Goal: Check status: Check status

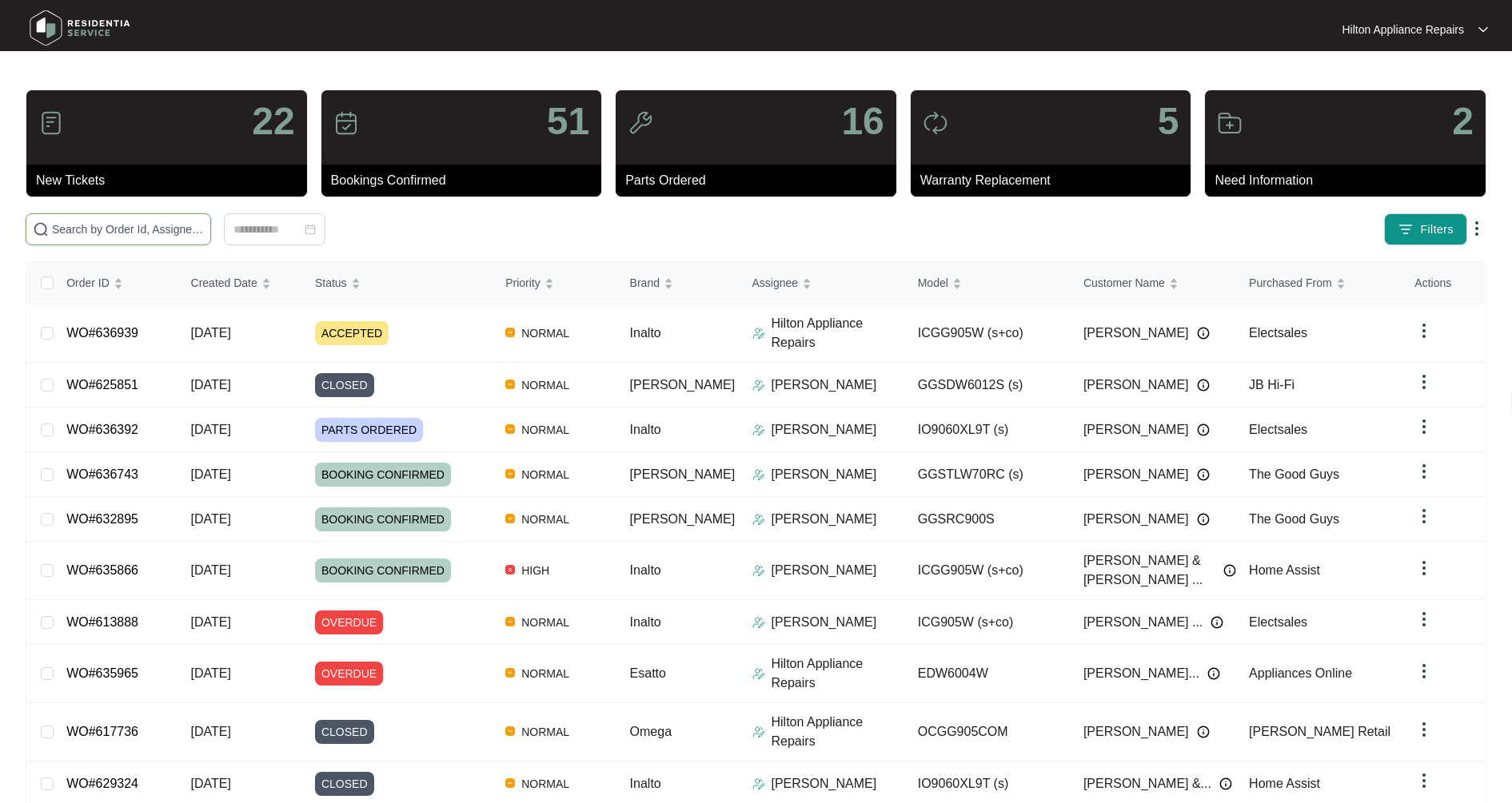
click at [68, 231] on input "text" at bounding box center [127, 229] width 152 height 18
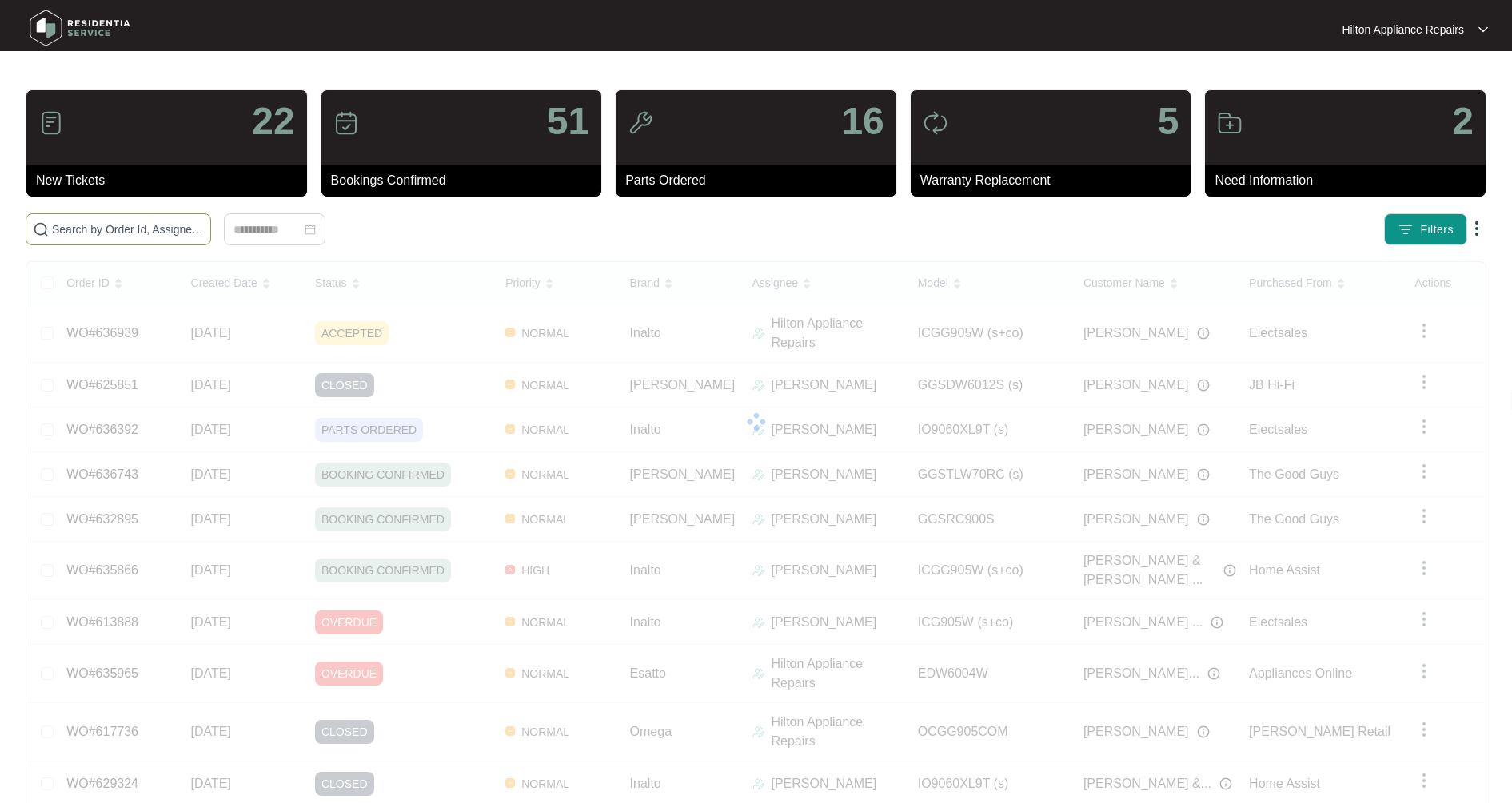
click at [92, 239] on span at bounding box center [118, 230] width 186 height 32
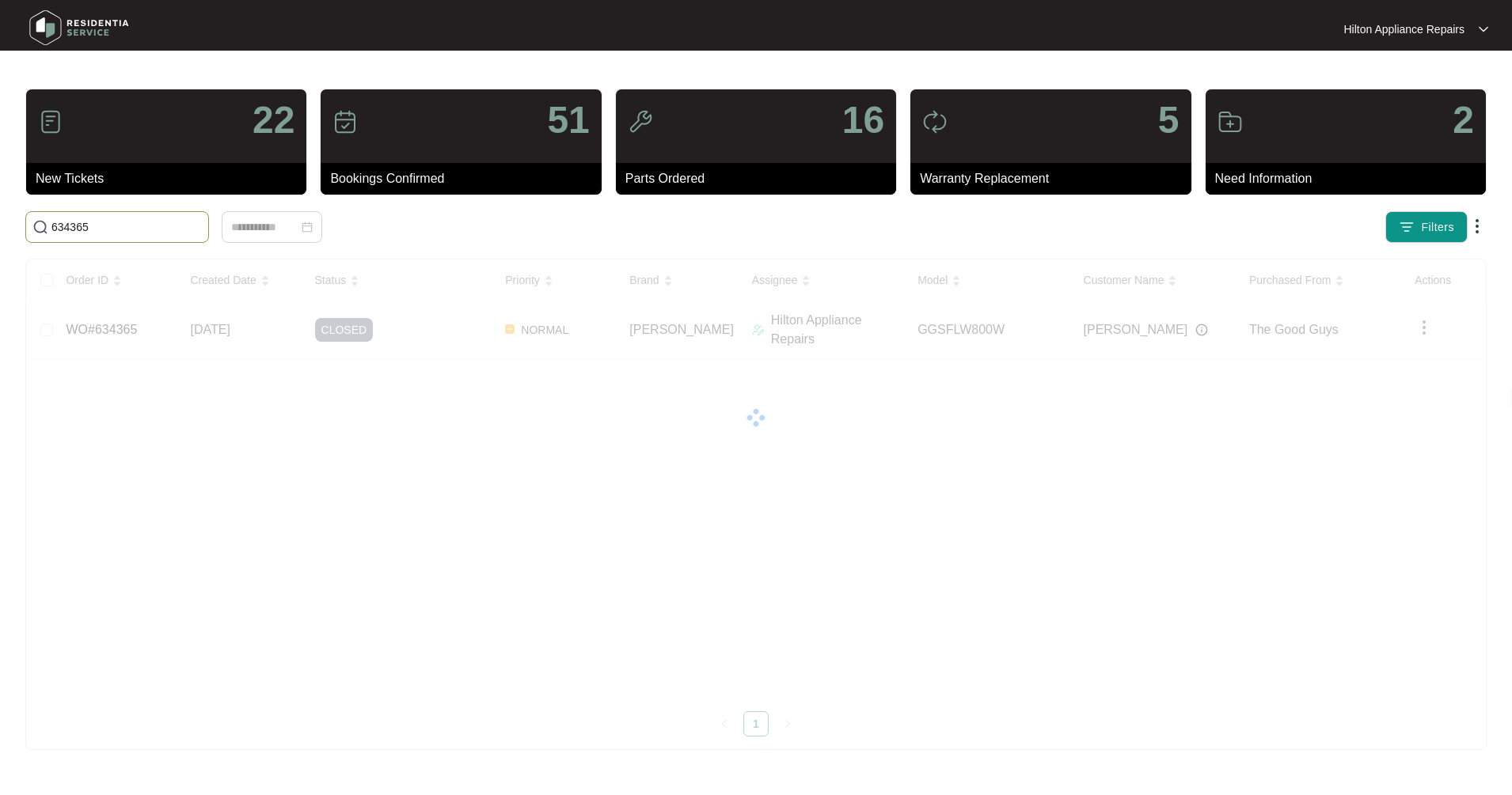
drag, startPoint x: 106, startPoint y: 227, endPoint x: 19, endPoint y: 218, distance: 87.5
click at [19, 218] on div "634365" at bounding box center [335, 227] width 633 height 32
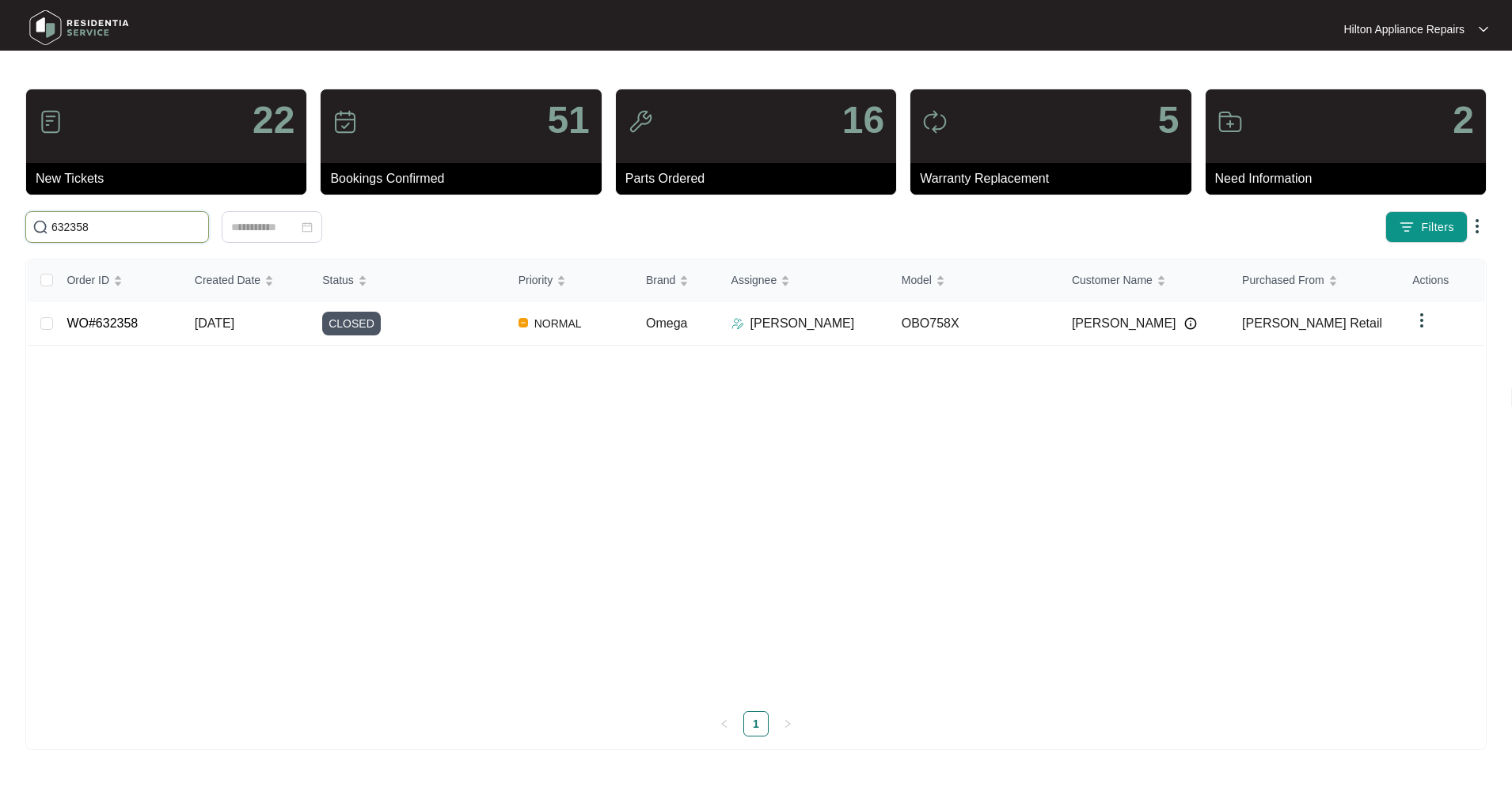
click at [131, 219] on input "632358" at bounding box center [126, 226] width 150 height 18
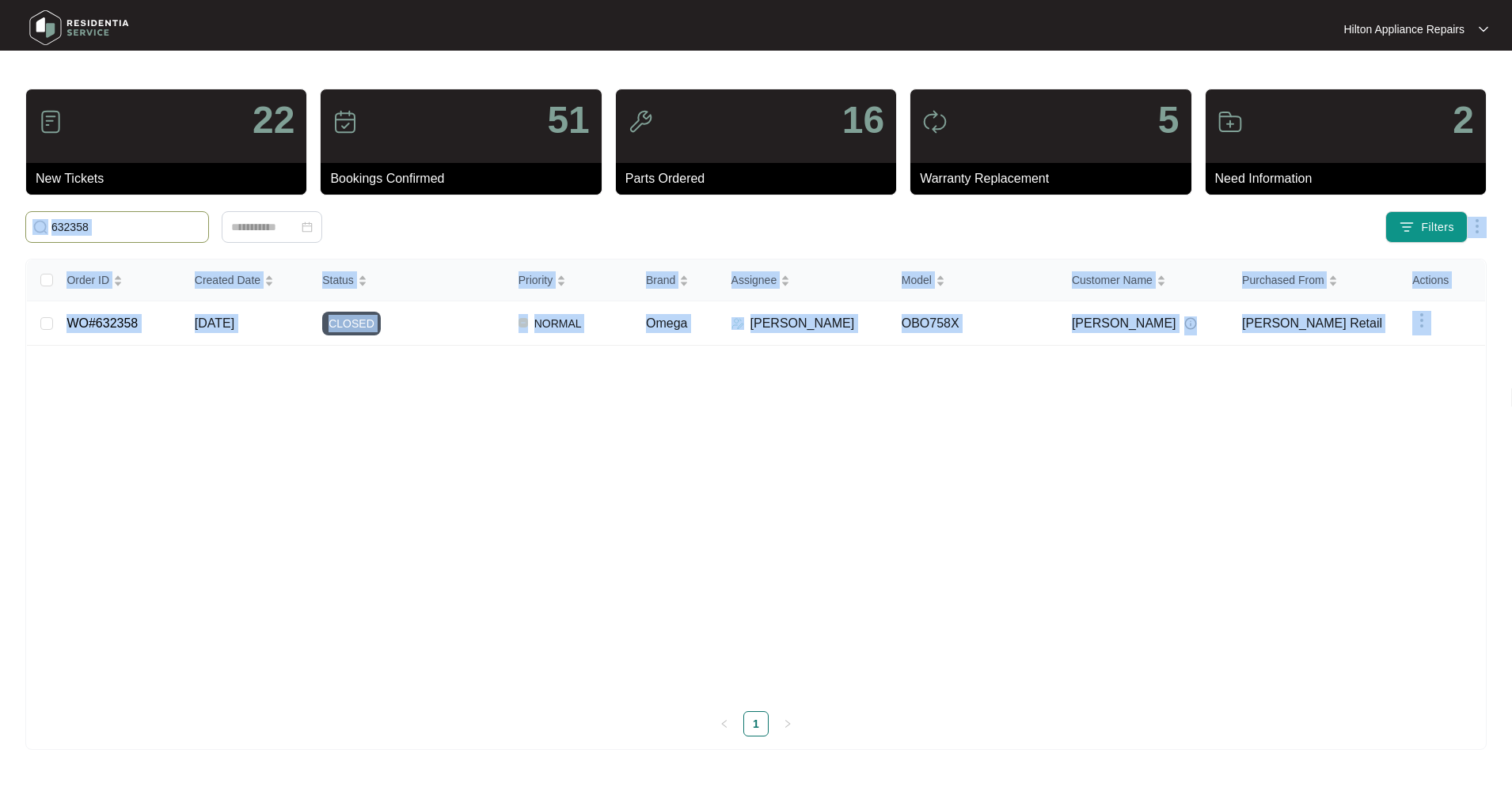
drag, startPoint x: 117, startPoint y: 232, endPoint x: 36, endPoint y: 222, distance: 81.6
click at [36, 222] on body "Hilton Appliance Repairs Hilton App... 22 New Tickets 51 Bookings Confirmed 16 …" at bounding box center [756, 398] width 1512 height 795
click at [122, 225] on input "632358" at bounding box center [126, 226] width 150 height 18
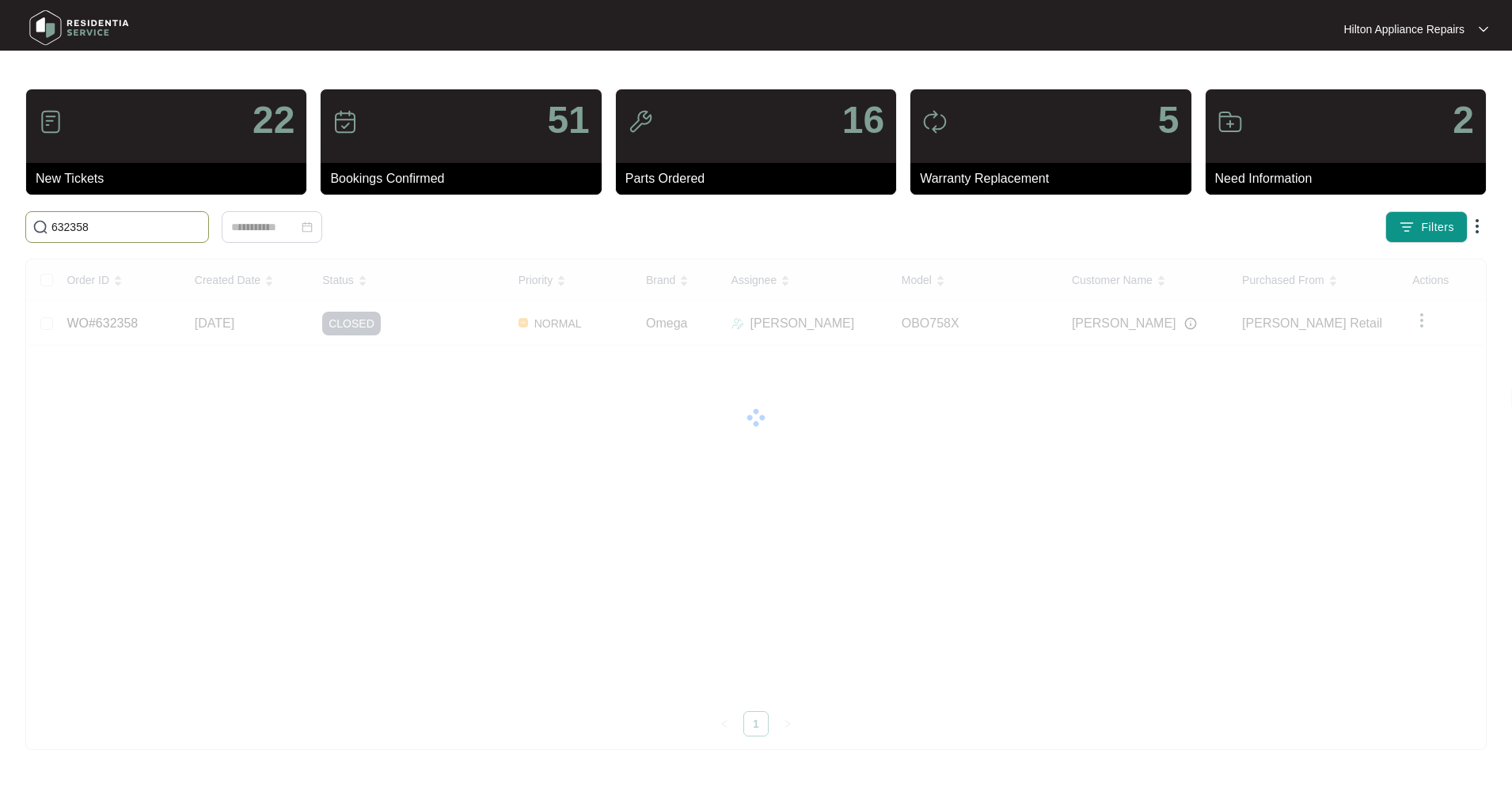
click at [18, 225] on main "22 New Tickets 51 Bookings Confirmed 16 Parts Ordered 5 Warranty Replacement 2 …" at bounding box center [756, 398] width 1512 height 795
drag, startPoint x: 112, startPoint y: 231, endPoint x: 1, endPoint y: 223, distance: 111.3
click at [1, 223] on main "22 New Tickets 51 Bookings Confirmed 16 Parts Ordered 5 Warranty Replacement 2 …" at bounding box center [756, 398] width 1512 height 795
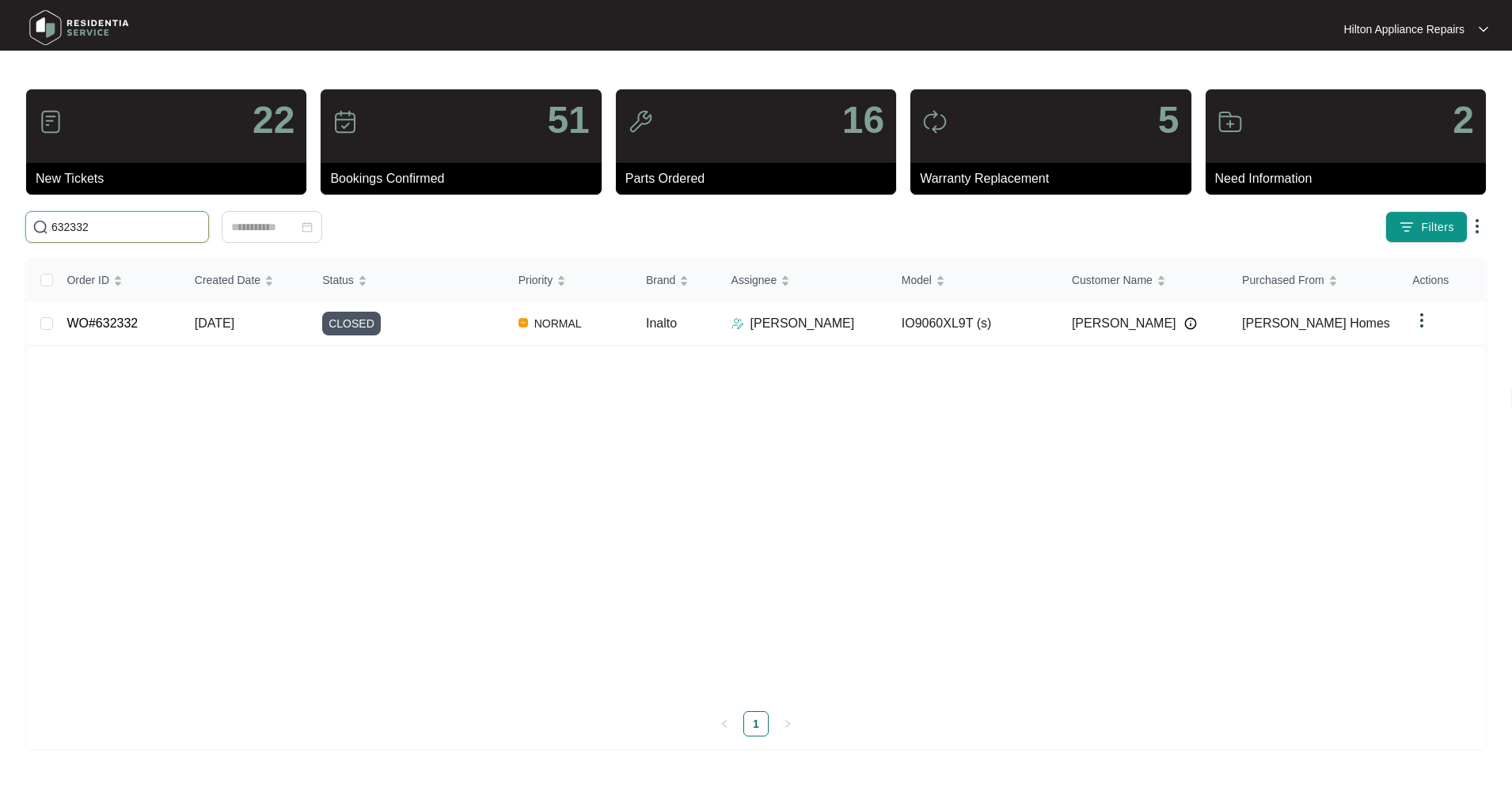
click at [120, 233] on input "632332" at bounding box center [126, 226] width 150 height 18
drag, startPoint x: 120, startPoint y: 233, endPoint x: 35, endPoint y: 230, distance: 85.1
click at [35, 230] on span "632332" at bounding box center [117, 227] width 184 height 32
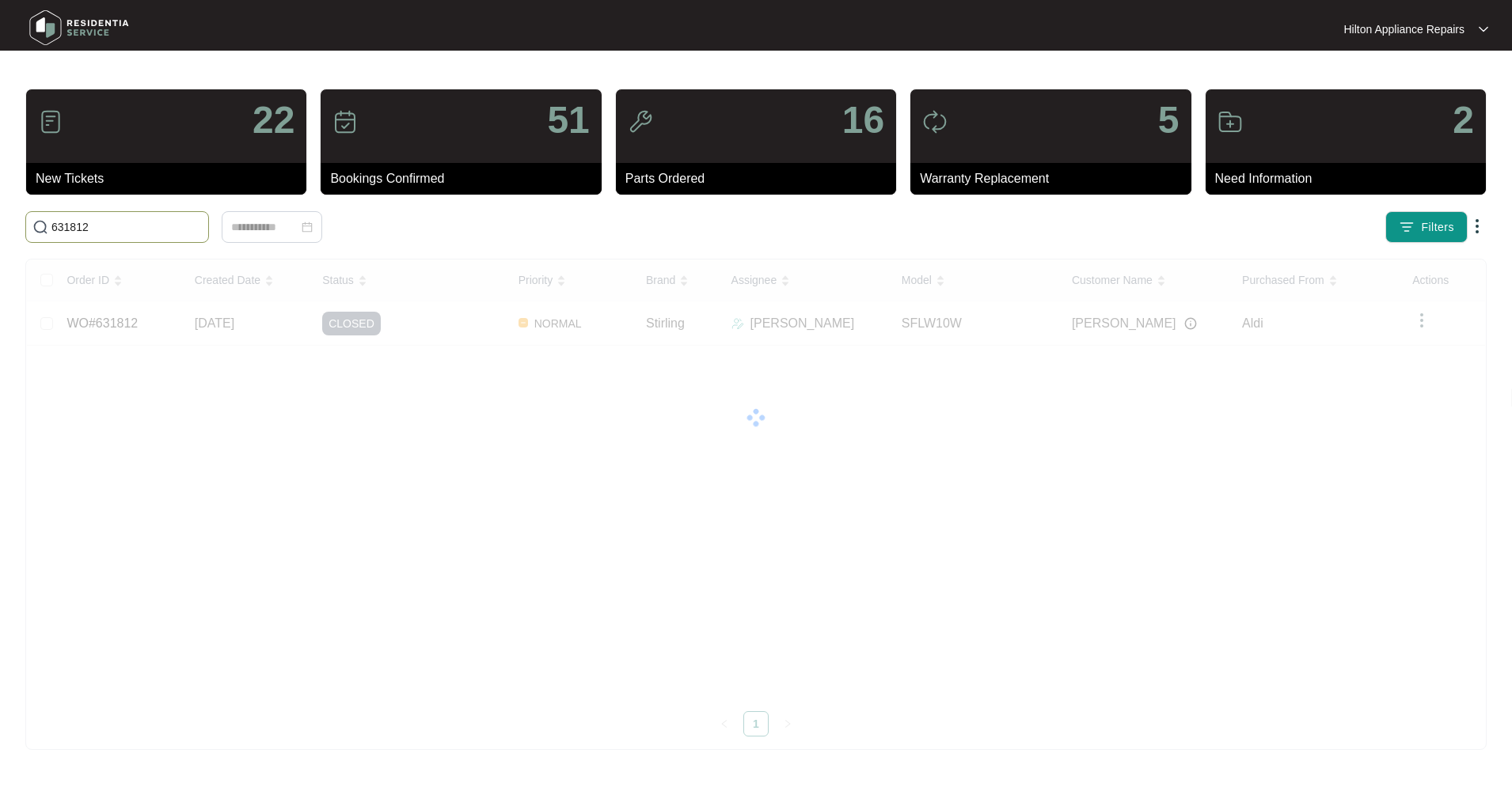
drag, startPoint x: 101, startPoint y: 226, endPoint x: -12, endPoint y: 223, distance: 113.0
click at [0, 223] on html "Hilton Appliance Repairs Hilton App... 22 New Tickets 51 Bookings Confirmed 16 …" at bounding box center [756, 398] width 1512 height 795
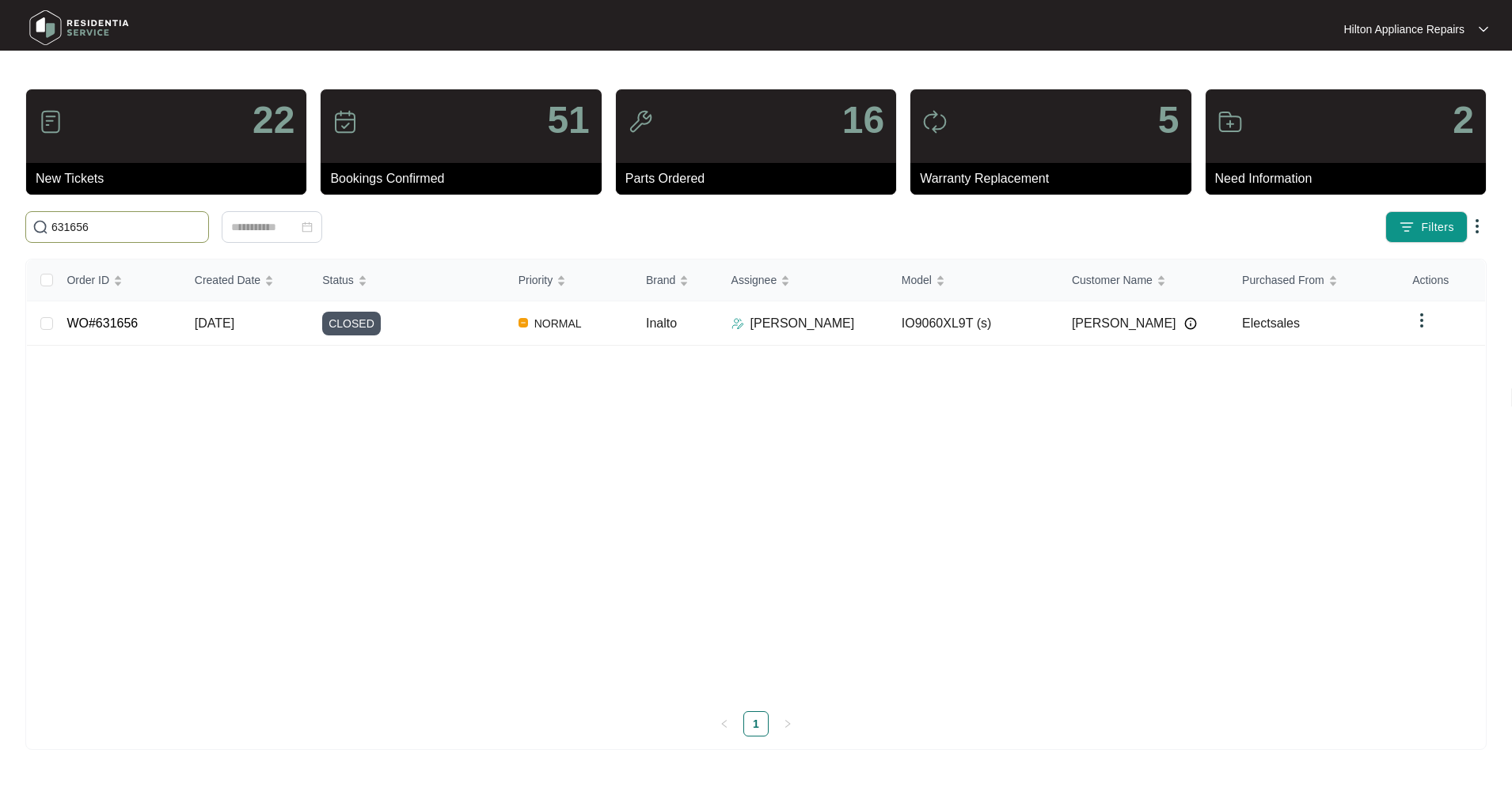
click at [117, 217] on span "631656" at bounding box center [117, 227] width 184 height 32
drag, startPoint x: 126, startPoint y: 227, endPoint x: 9, endPoint y: 226, distance: 117.0
click at [9, 226] on main "22 New Tickets 51 Bookings Confirmed 16 Parts Ordered 5 Warranty Replacement 2 …" at bounding box center [756, 398] width 1512 height 795
click at [142, 218] on input "631656" at bounding box center [126, 226] width 150 height 18
click at [0, 211] on html "Hilton Appliance Repairs Hilton App... 22 New Tickets 51 Bookings Confirmed 16 …" at bounding box center [756, 398] width 1512 height 795
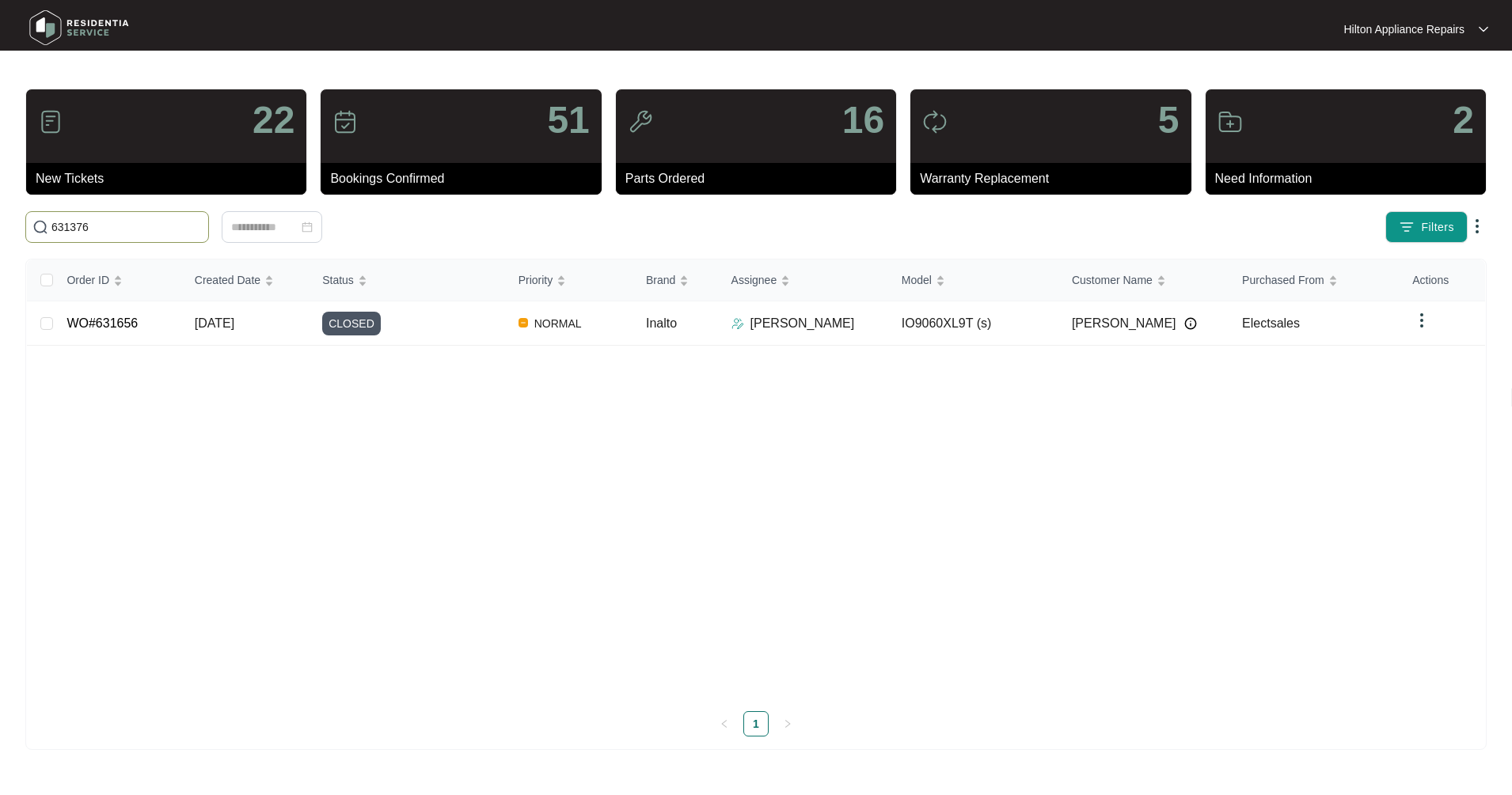
type input "631376"
click at [1428, 231] on span "Filters" at bounding box center [1437, 227] width 34 height 17
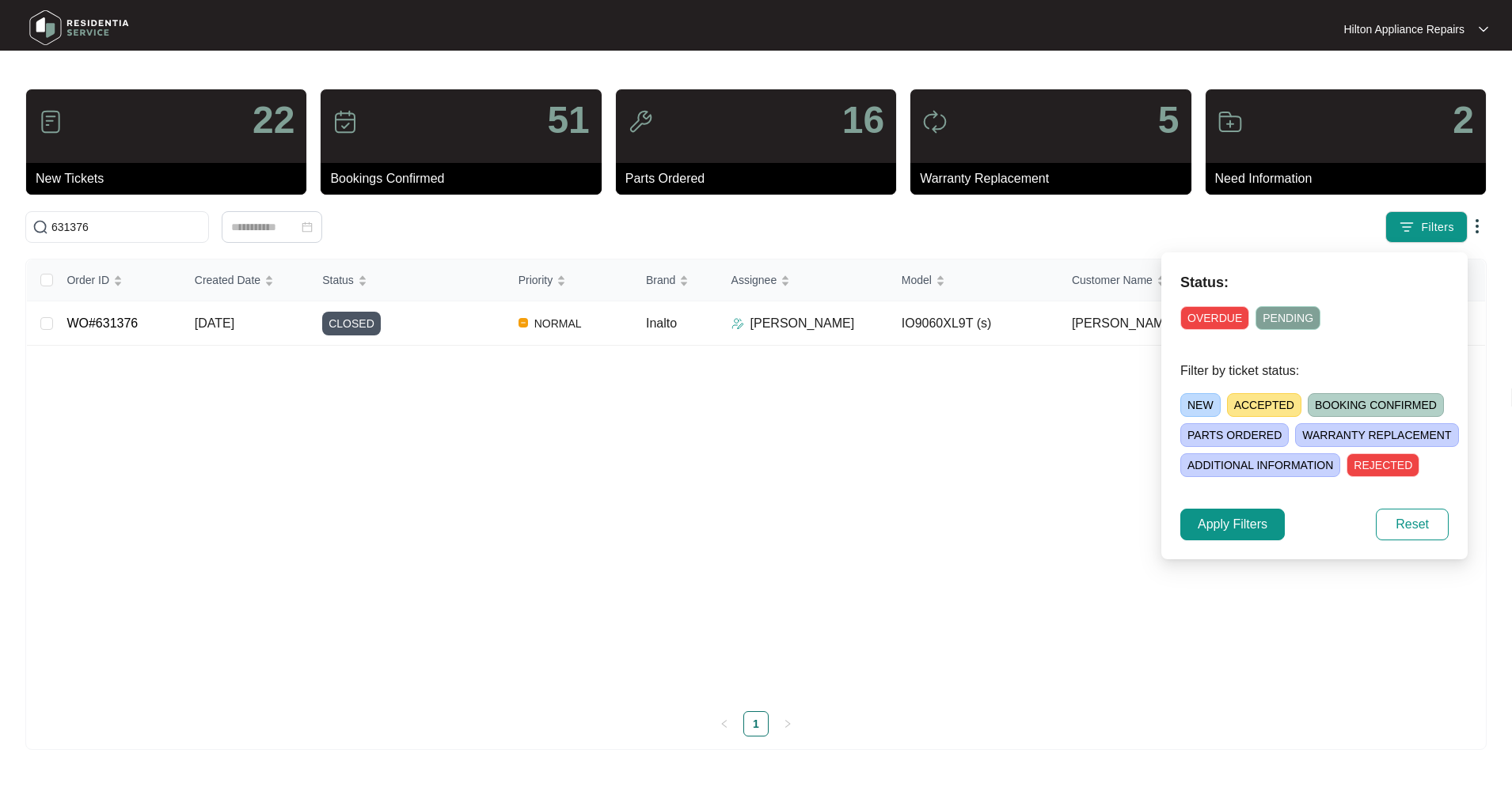
click at [1334, 402] on span "BOOKING CONFIRMED" at bounding box center [1375, 405] width 136 height 23
click at [1229, 531] on span "Apply Filters" at bounding box center [1232, 524] width 70 height 19
